Goal: Task Accomplishment & Management: Use online tool/utility

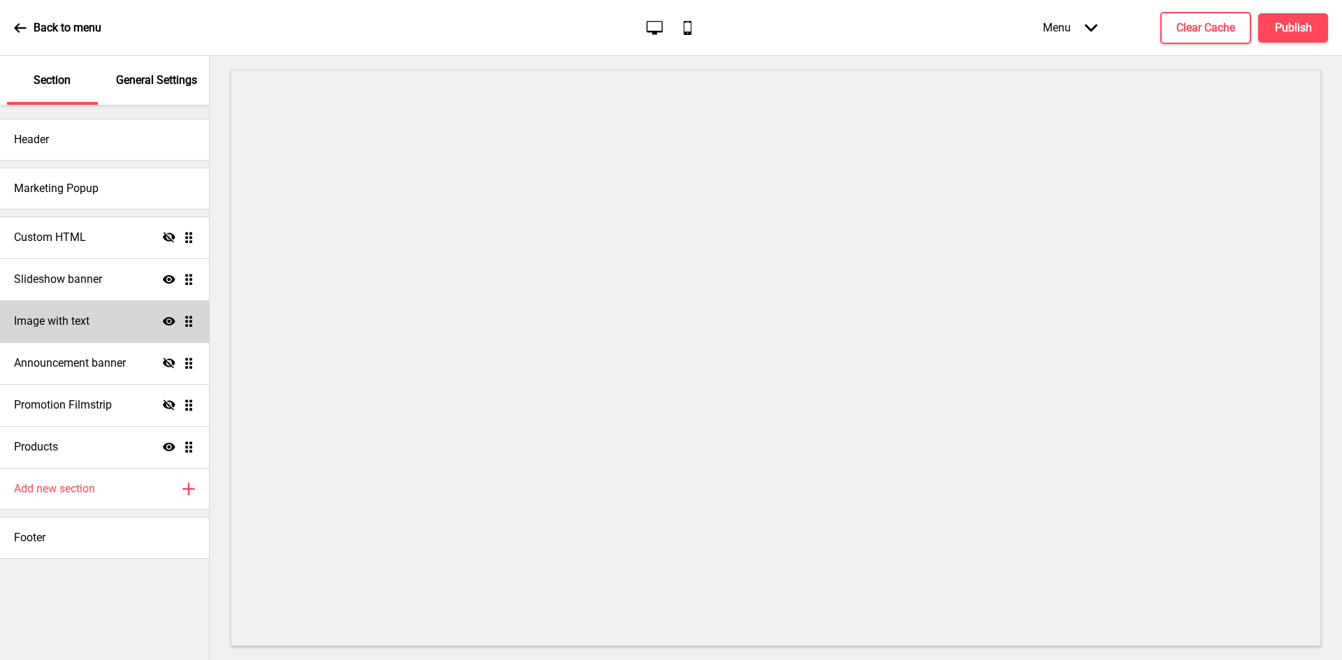
click at [70, 332] on div "Image with text Show Drag" at bounding box center [104, 321] width 209 height 42
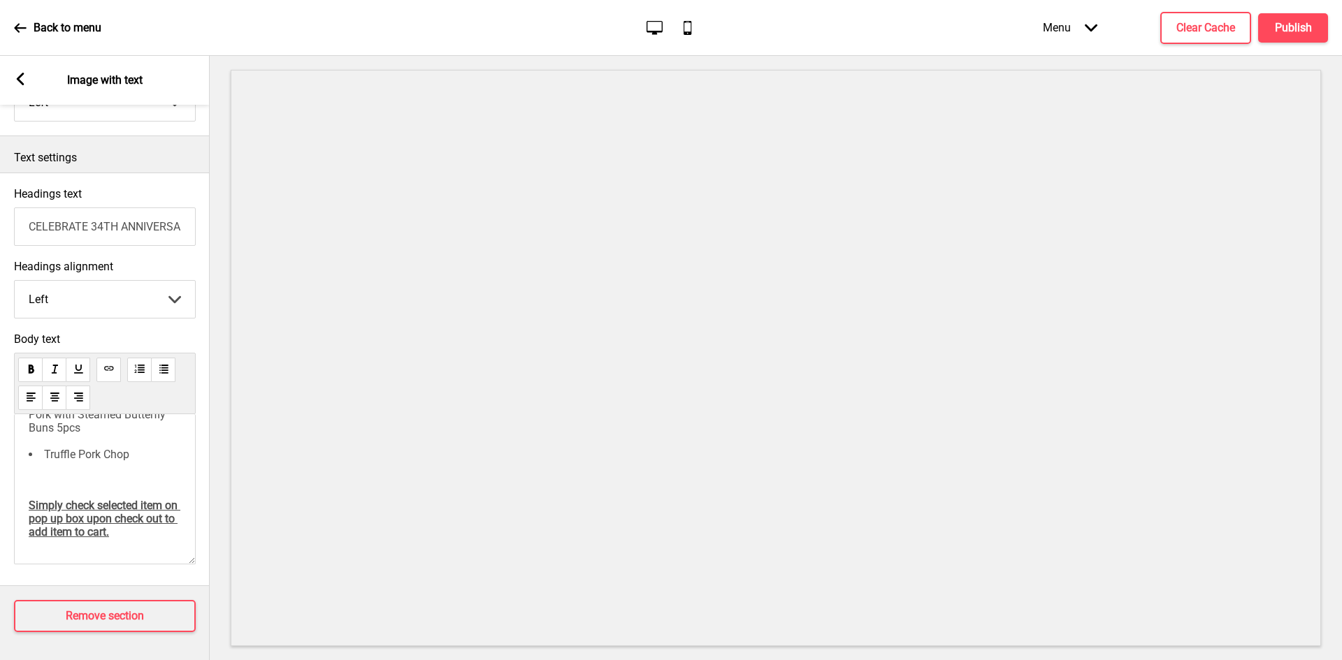
scroll to position [232, 0]
click at [67, 472] on div "Choice of Classic Dish at 34% OFF with min. $80 spend. ﻿ Tofu Prawns Hometown F…" at bounding box center [105, 390] width 152 height 297
click at [61, 472] on div "Choice of Classic Dish at 34% OFF with min. $80 spend. ﻿ Tofu Prawns Hometown F…" at bounding box center [105, 390] width 152 height 297
click at [146, 448] on li "Truffle Pork Chop" at bounding box center [105, 454] width 152 height 13
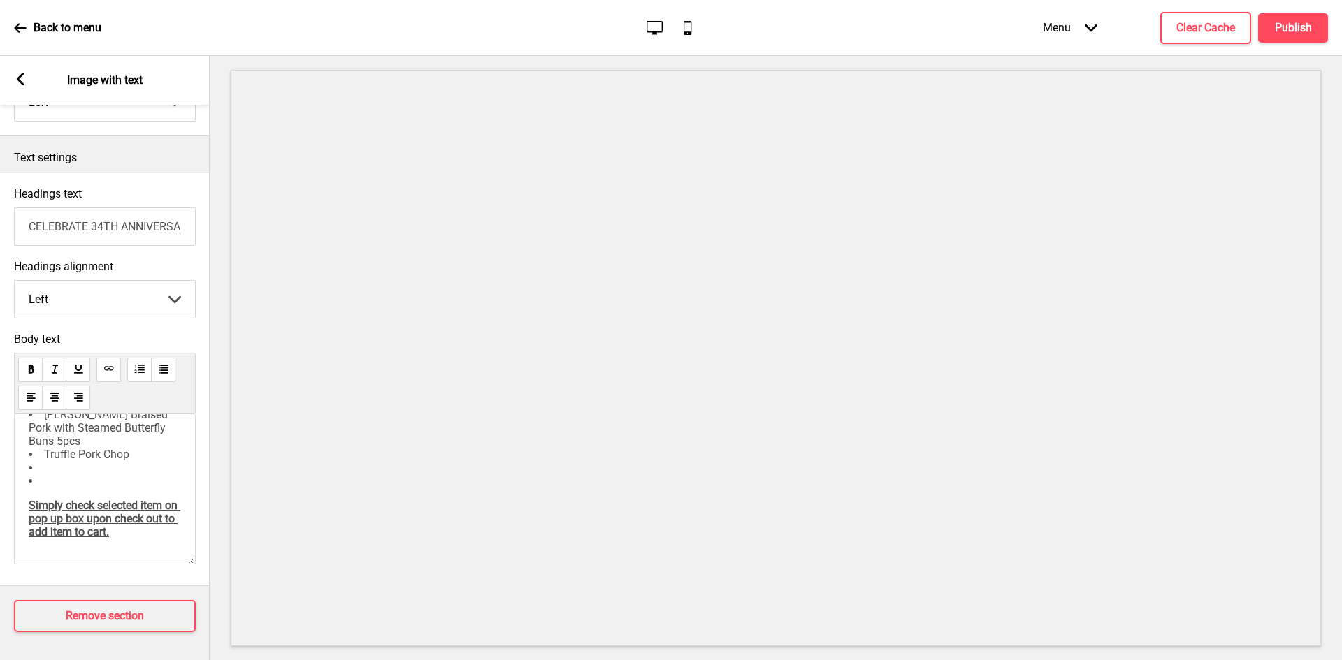
click at [108, 474] on li "﻿" at bounding box center [105, 467] width 152 height 13
click at [62, 508] on li "﻿" at bounding box center [105, 501] width 152 height 13
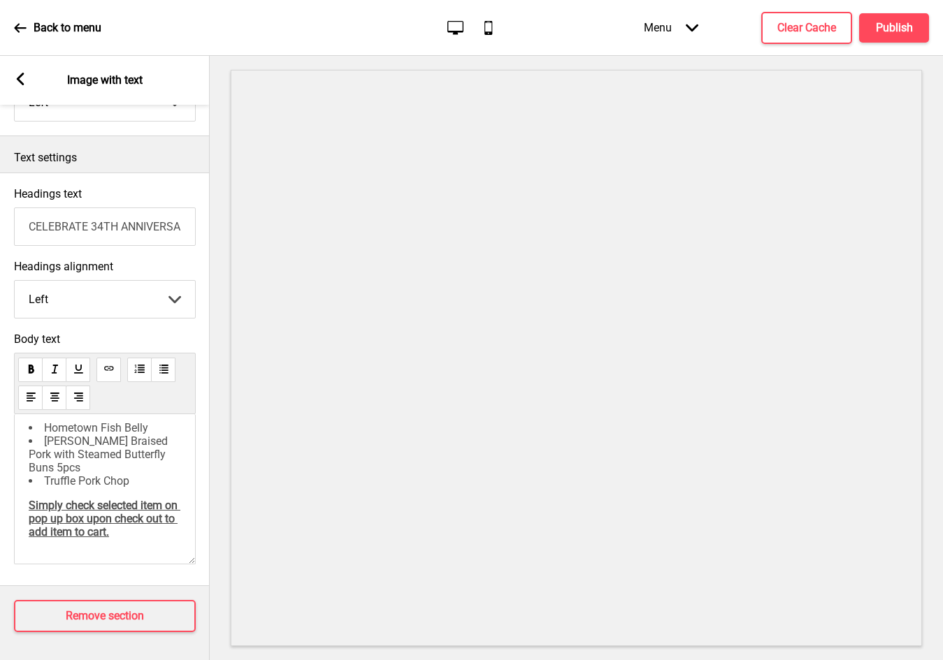
click at [140, 474] on li "Truffle Pork Chop" at bounding box center [105, 480] width 152 height 13
drag, startPoint x: 66, startPoint y: 485, endPoint x: 20, endPoint y: 477, distance: 47.4
click at [15, 479] on div "Choice of Classic Dish at 34% OFF with min. $80 spend. Hometown Fish Belly [PER…" at bounding box center [105, 489] width 182 height 150
click at [60, 481] on li "﻿" at bounding box center [105, 480] width 152 height 13
click at [98, 488] on p "﻿" at bounding box center [105, 480] width 152 height 13
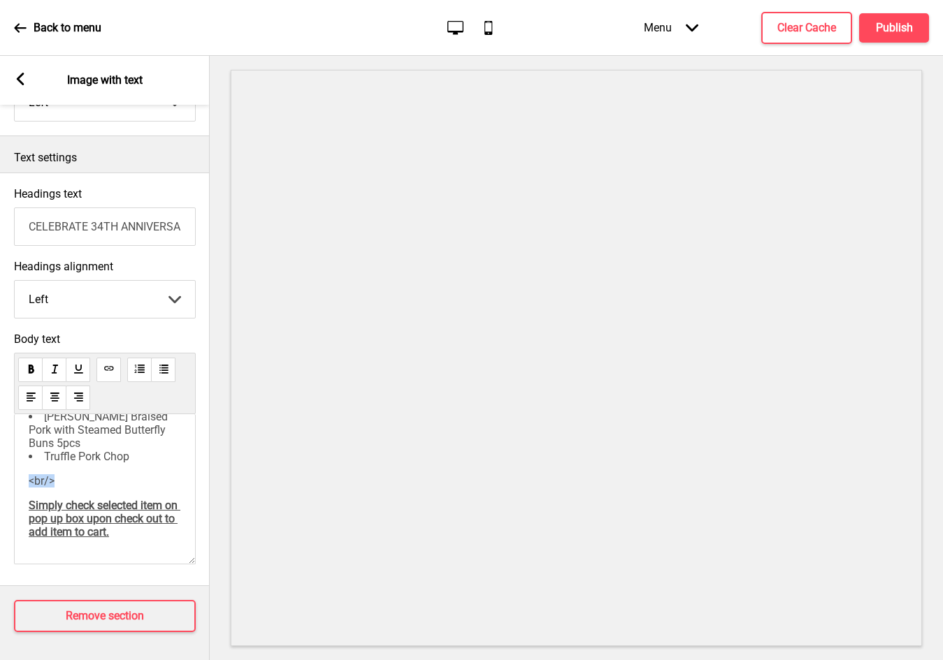
drag, startPoint x: 78, startPoint y: 493, endPoint x: 29, endPoint y: 495, distance: 49.6
click at [29, 488] on p "<br/>" at bounding box center [105, 480] width 152 height 13
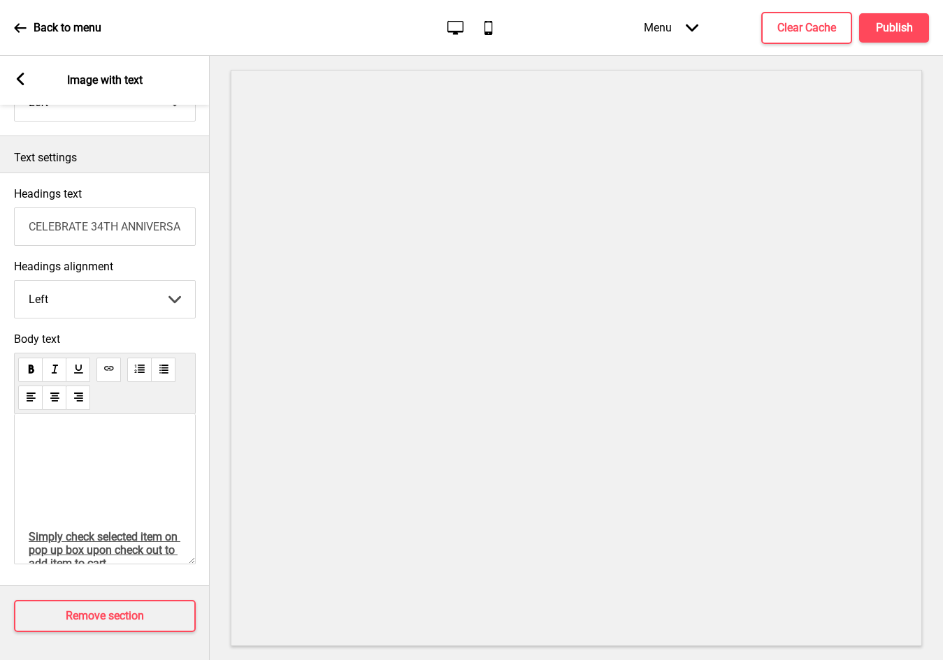
scroll to position [259, 0]
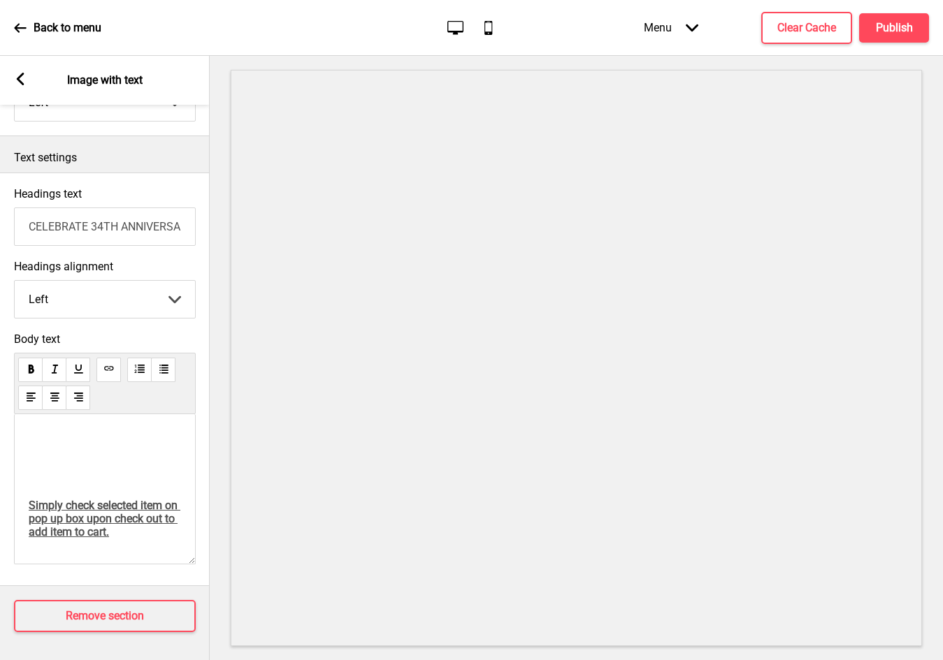
click at [17, 81] on rect at bounding box center [20, 79] width 13 height 13
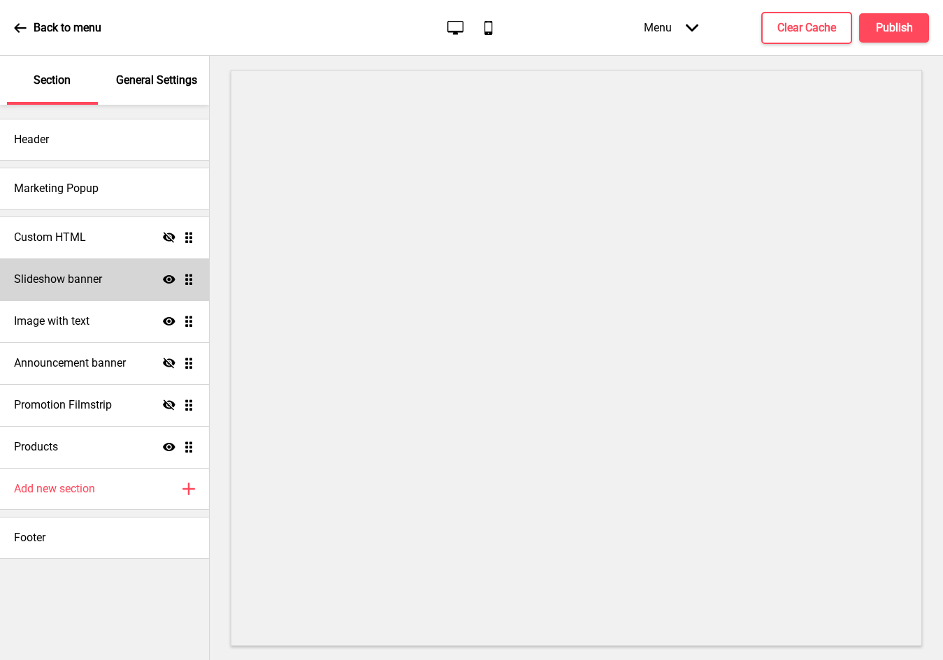
click at [78, 275] on h4 "Slideshow banner" at bounding box center [58, 279] width 88 height 15
select select "8000"
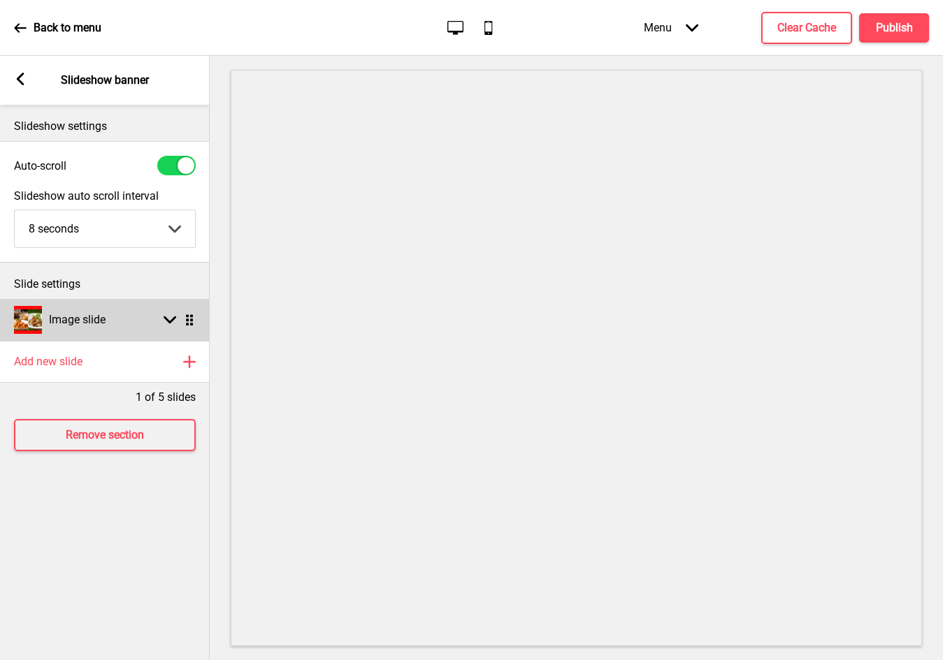
click at [105, 319] on h4 "Image slide" at bounding box center [77, 319] width 57 height 15
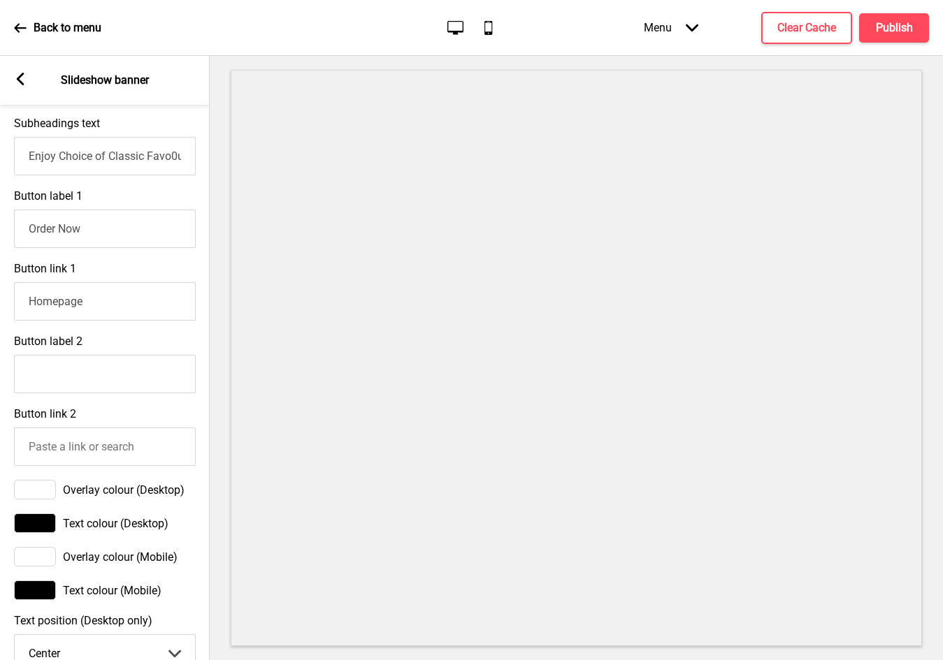
scroll to position [489, 0]
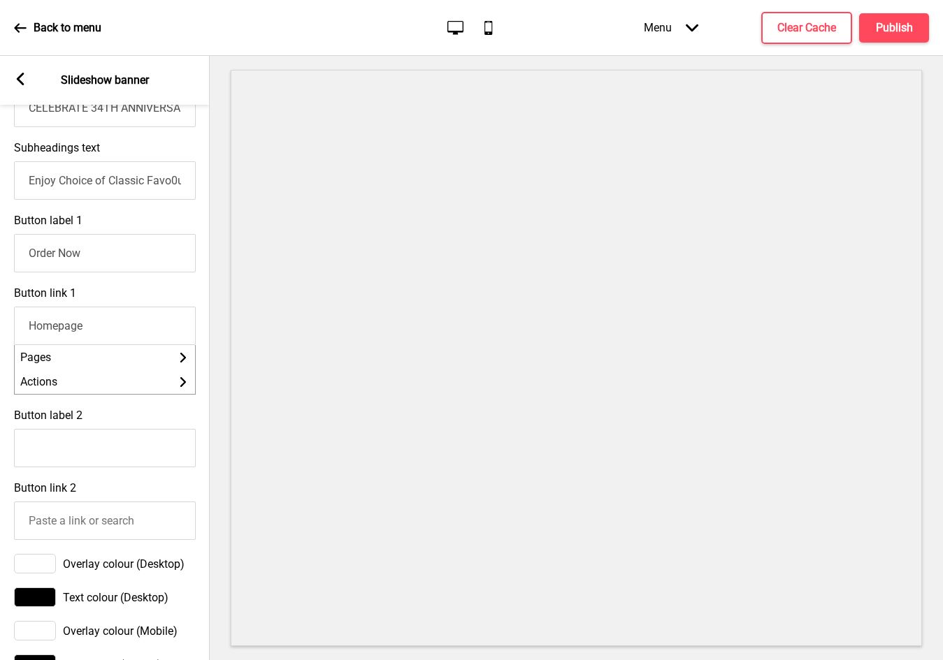
click at [97, 340] on input "Homepage" at bounding box center [105, 326] width 182 height 38
click at [145, 428] on div "Button label 2" at bounding box center [105, 438] width 210 height 73
click at [84, 457] on input "Button label 2" at bounding box center [105, 448] width 182 height 38
click at [138, 429] on div "Button label 2" at bounding box center [105, 438] width 210 height 73
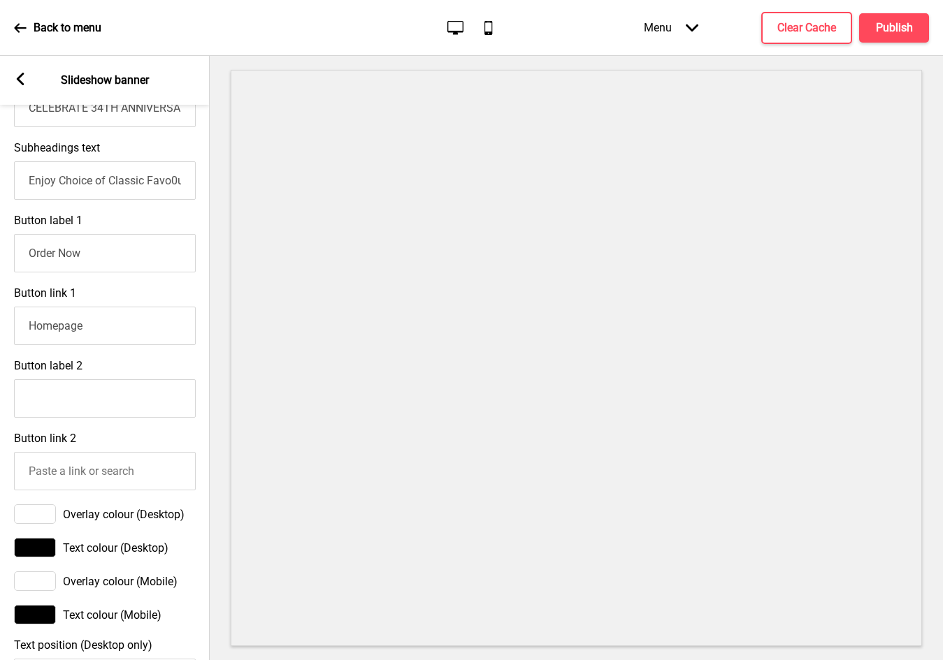
click at [89, 326] on input "Homepage" at bounding box center [105, 326] width 182 height 38
click at [111, 414] on input "Button label 2" at bounding box center [105, 398] width 182 height 38
type input "test"
click at [96, 478] on input "Button link 2" at bounding box center [105, 471] width 182 height 38
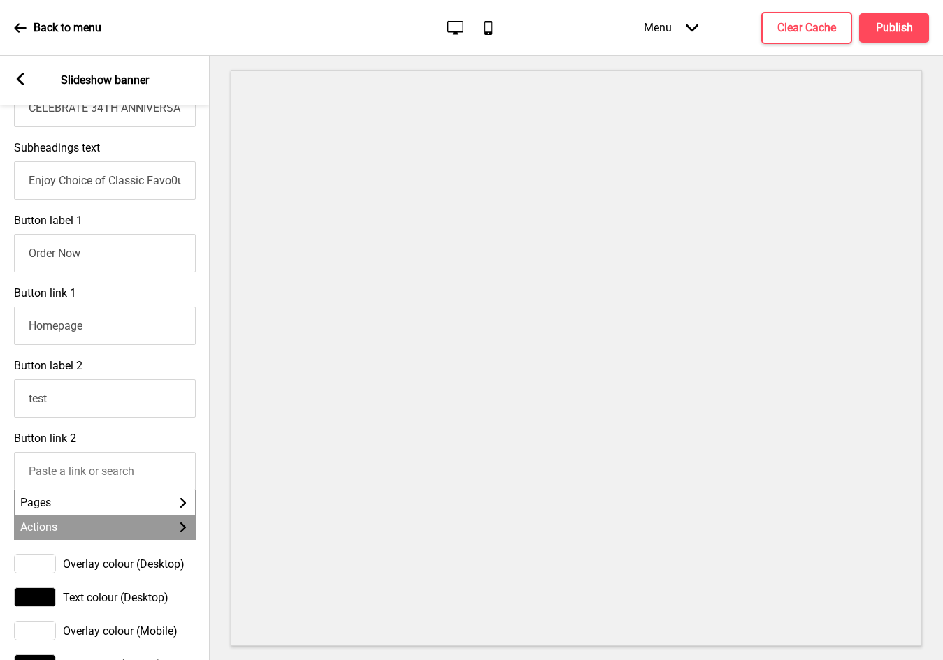
click at [112, 530] on li "Actions Arrow right" at bounding box center [105, 527] width 180 height 24
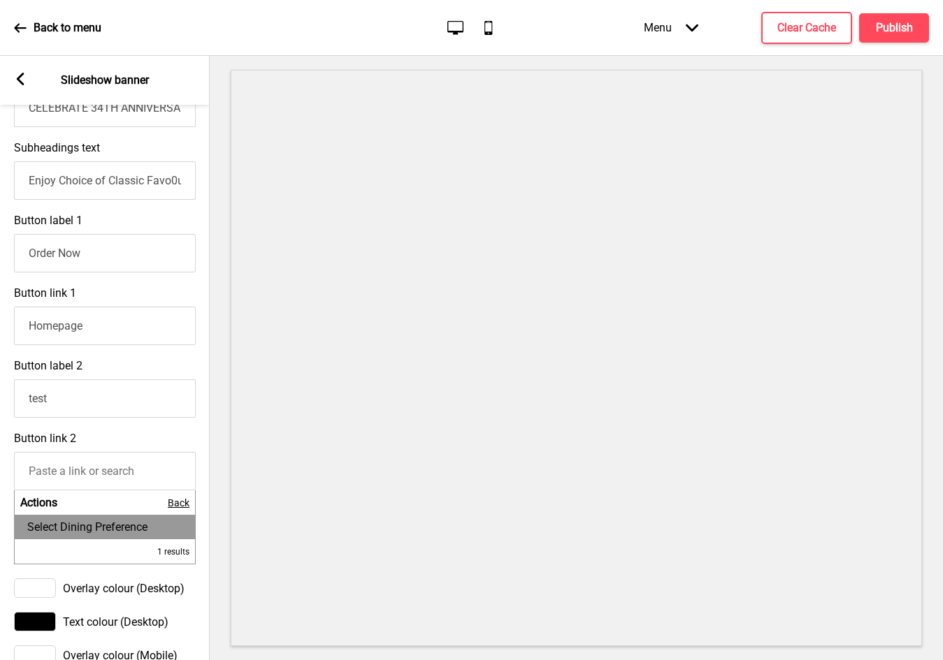
click at [152, 532] on li "Select Dining Preference" at bounding box center [105, 527] width 180 height 24
type input "Select Dining Preference"
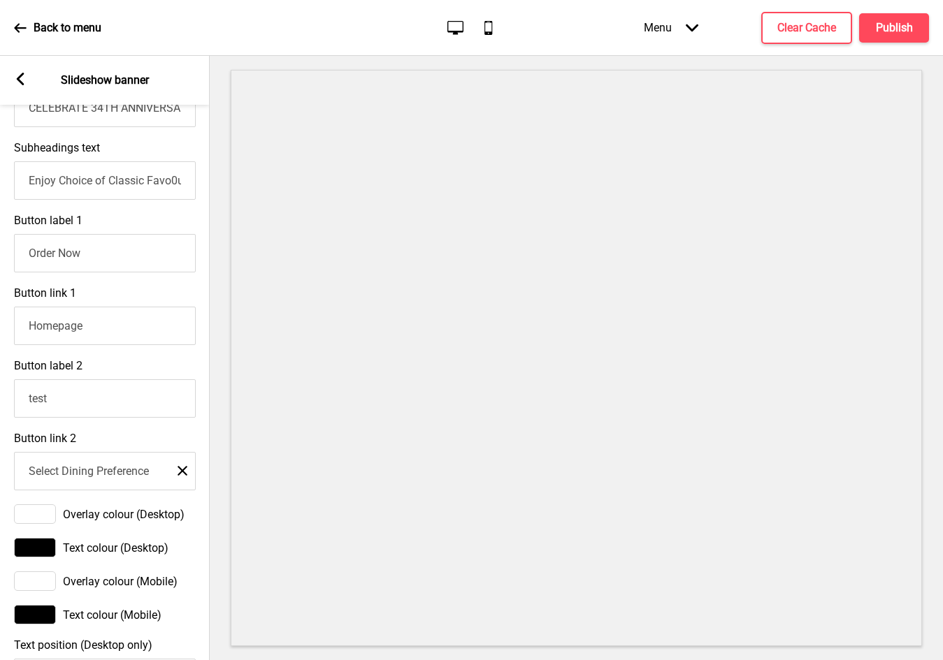
click at [181, 476] on rect at bounding box center [182, 471] width 10 height 10
drag, startPoint x: 71, startPoint y: 404, endPoint x: 0, endPoint y: 401, distance: 70.6
click at [0, 401] on div "Button label 2 test" at bounding box center [105, 388] width 210 height 73
